Goal: Task Accomplishment & Management: Manage account settings

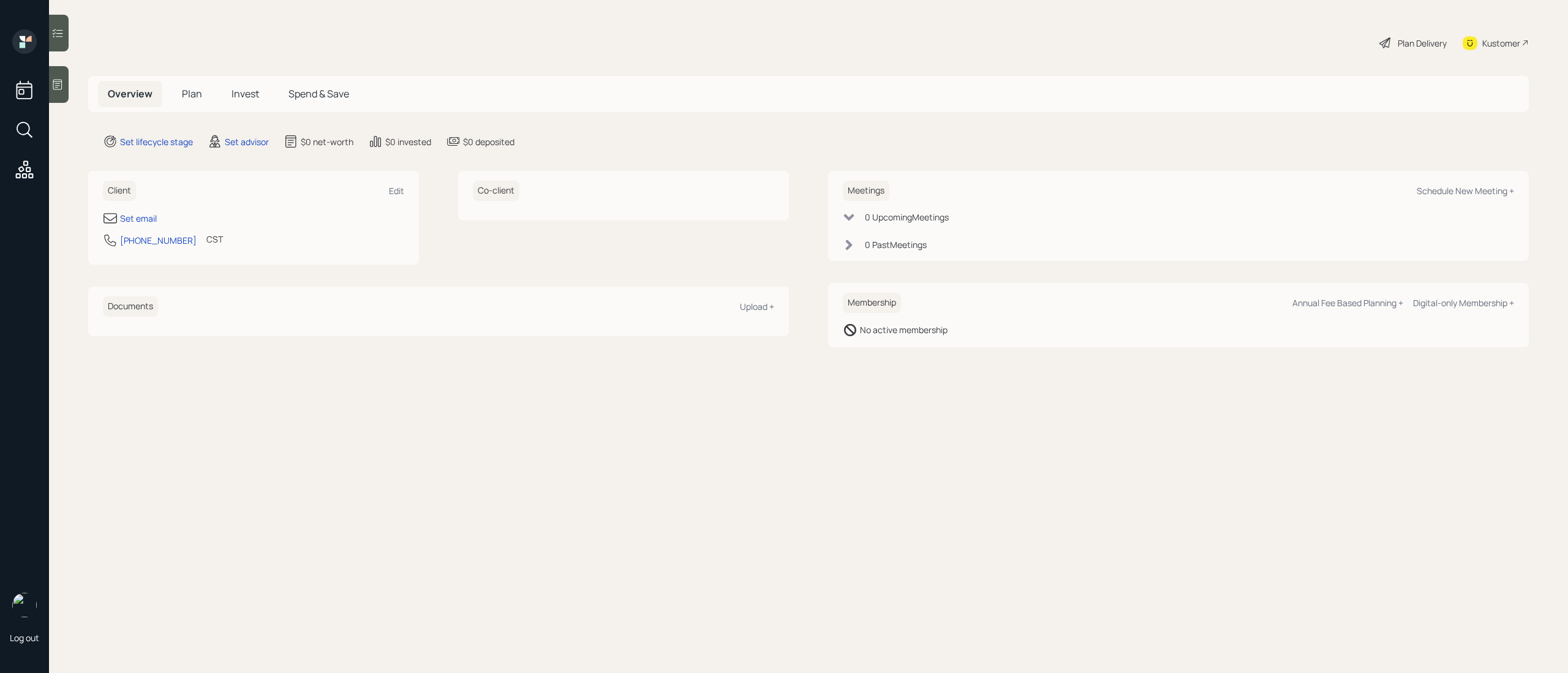
click at [48, 88] on div "Log out" at bounding box center [24, 336] width 49 height 673
click at [55, 86] on icon at bounding box center [57, 84] width 12 height 12
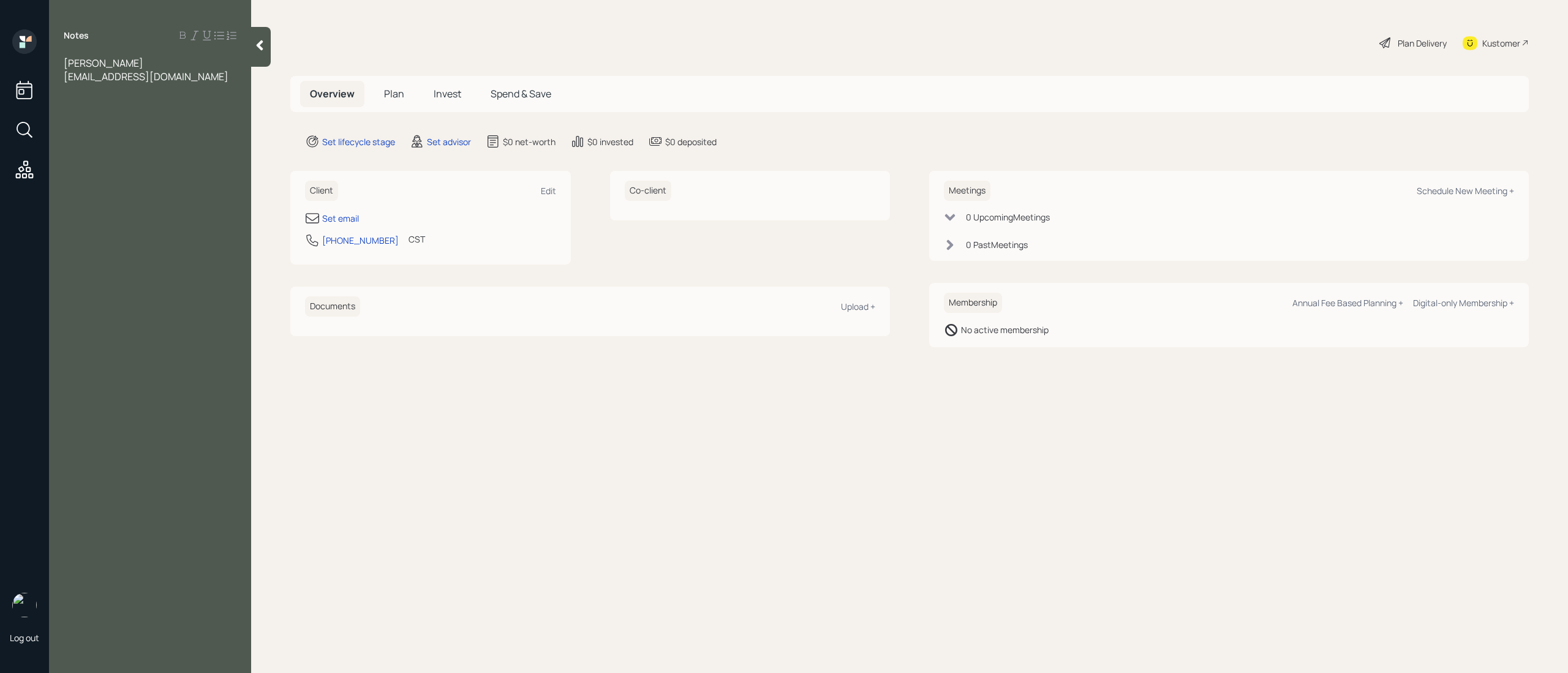
click at [210, 75] on div "[EMAIL_ADDRESS][DOMAIN_NAME]" at bounding box center [150, 76] width 172 height 14
drag, startPoint x: 201, startPoint y: 83, endPoint x: 57, endPoint y: 83, distance: 144.0
click at [57, 83] on div "[PERSON_NAME] [EMAIL_ADDRESS][DOMAIN_NAME]" at bounding box center [150, 77] width 202 height 41
drag, startPoint x: 197, startPoint y: 82, endPoint x: 71, endPoint y: 72, distance: 126.4
click at [59, 75] on div "[PERSON_NAME] [EMAIL_ADDRESS][DOMAIN_NAME]" at bounding box center [150, 77] width 202 height 41
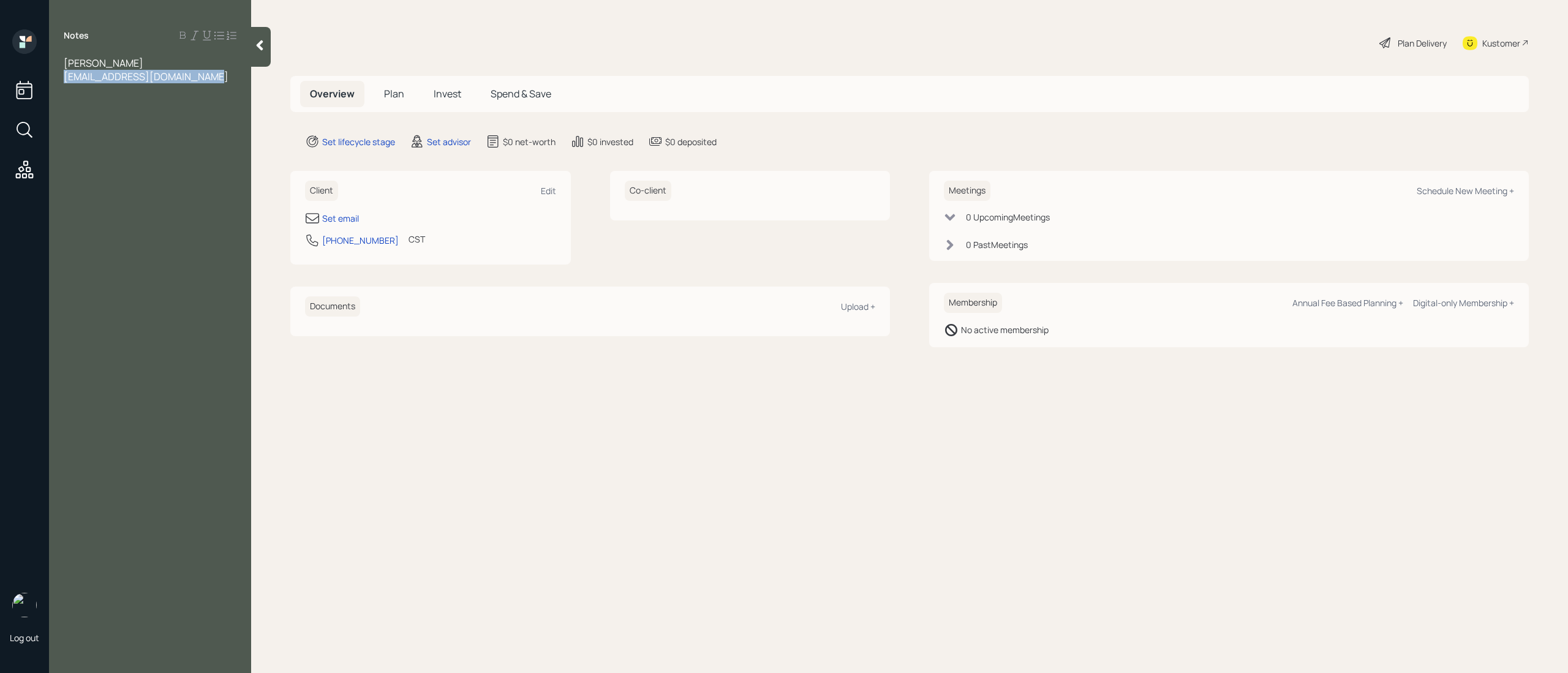
drag, startPoint x: 172, startPoint y: 77, endPoint x: 98, endPoint y: 78, distance: 74.0
click at [58, 75] on div "[PERSON_NAME] [EMAIL_ADDRESS][DOMAIN_NAME]" at bounding box center [150, 77] width 202 height 41
copy span "[EMAIL_ADDRESS][DOMAIN_NAME]"
click at [342, 222] on div "Set email" at bounding box center [341, 219] width 37 height 13
select select "America/[GEOGRAPHIC_DATA]"
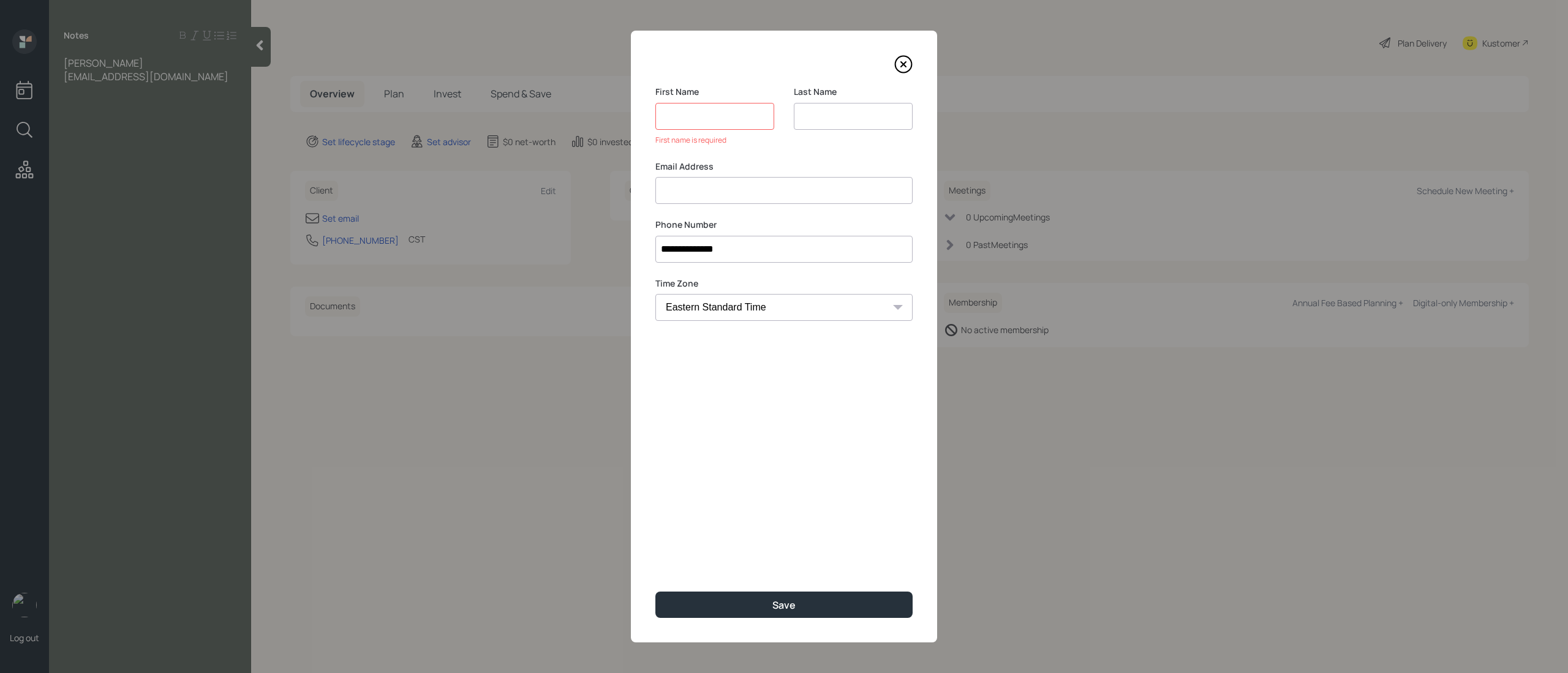
click at [703, 183] on input at bounding box center [784, 190] width 258 height 27
paste input "[EMAIL_ADDRESS][DOMAIN_NAME]"
type input "[EMAIL_ADDRESS][DOMAIN_NAME]"
click at [701, 107] on input at bounding box center [714, 116] width 119 height 27
type input "Cassie"
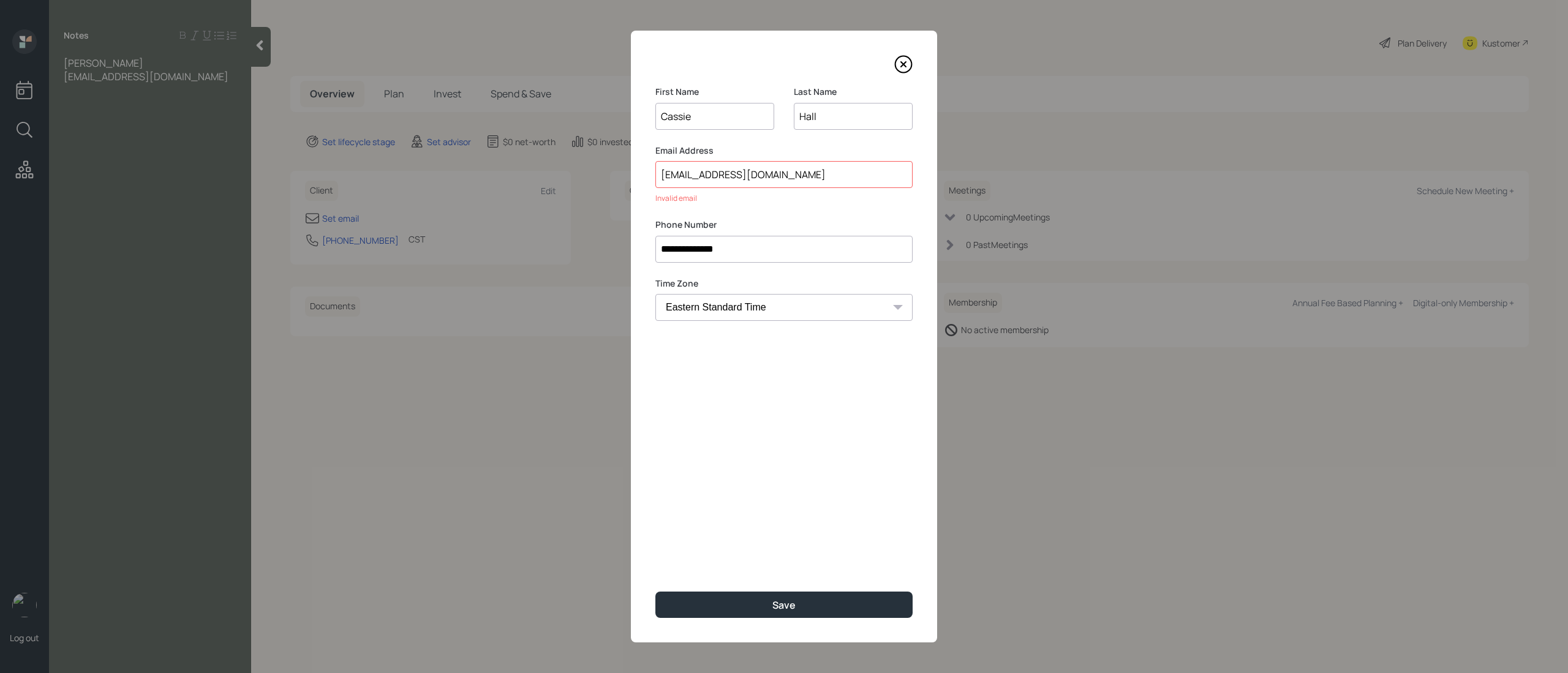
type input "Hall"
click at [662, 172] on input "[EMAIL_ADDRESS][DOMAIN_NAME]" at bounding box center [784, 174] width 258 height 27
click at [802, 174] on input "[EMAIL_ADDRESS][DOMAIN_NAME]" at bounding box center [784, 174] width 258 height 27
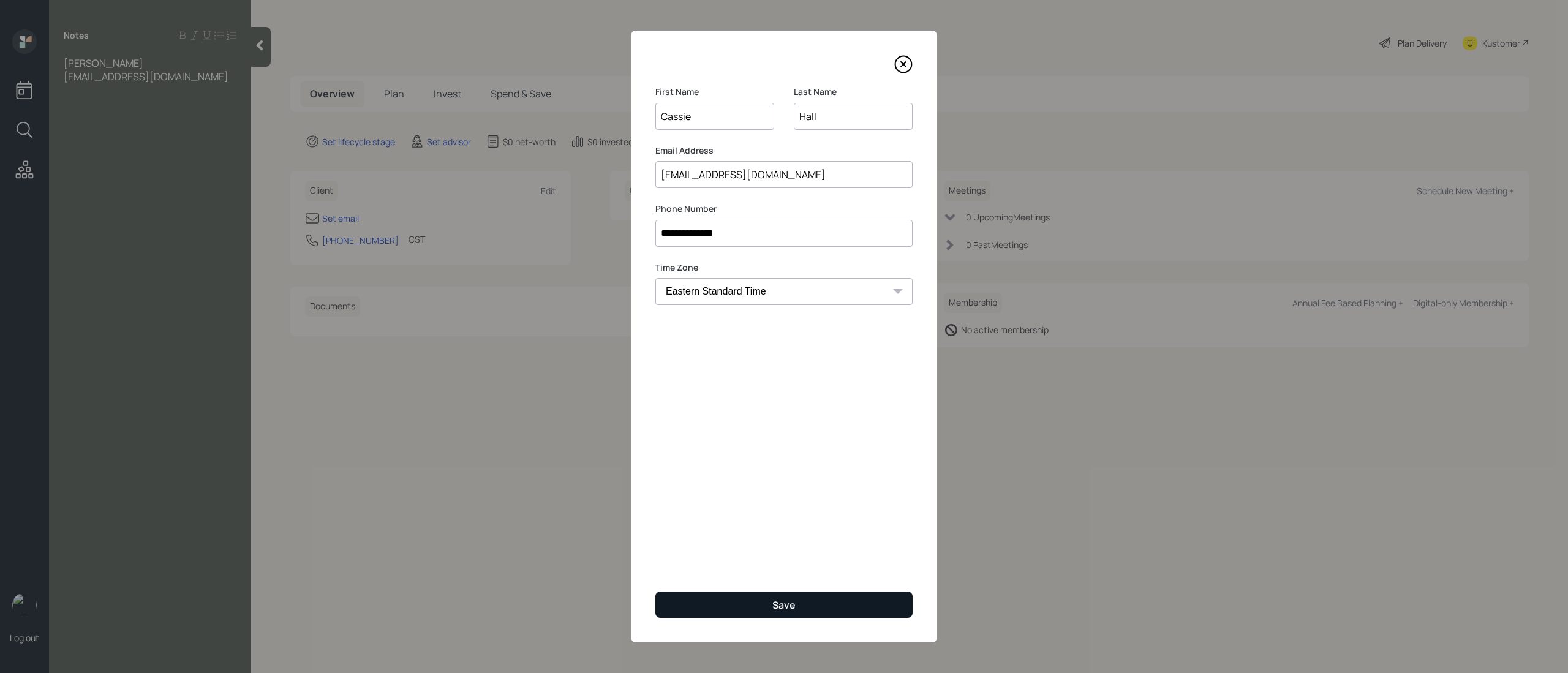
type input "[EMAIL_ADDRESS][DOMAIN_NAME]"
click at [805, 596] on button "Save" at bounding box center [784, 604] width 258 height 26
